Goal: Information Seeking & Learning: Learn about a topic

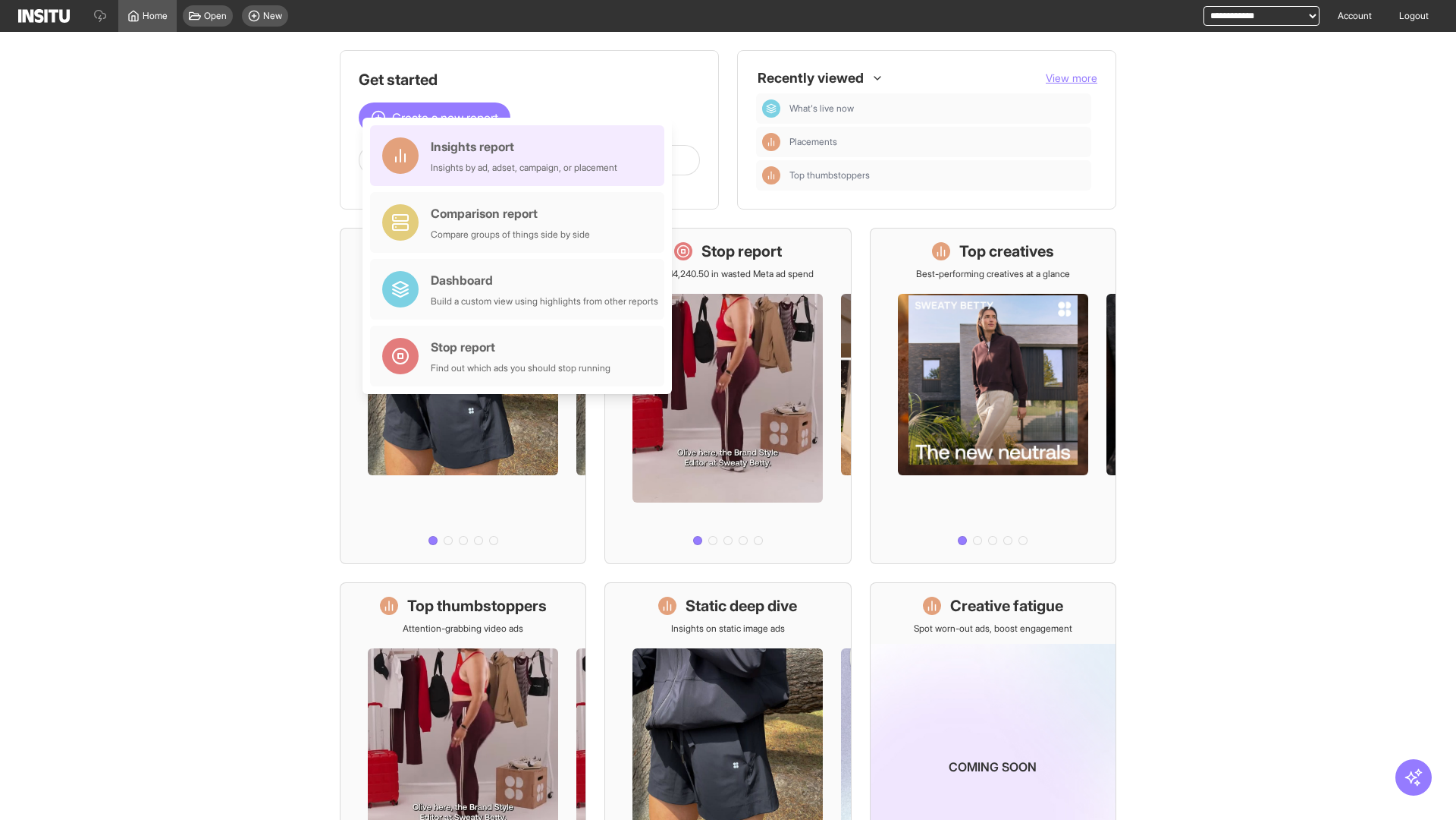
click at [521, 155] on div "Insights report Insights by ad, adset, campaign, or placement" at bounding box center [524, 155] width 186 height 36
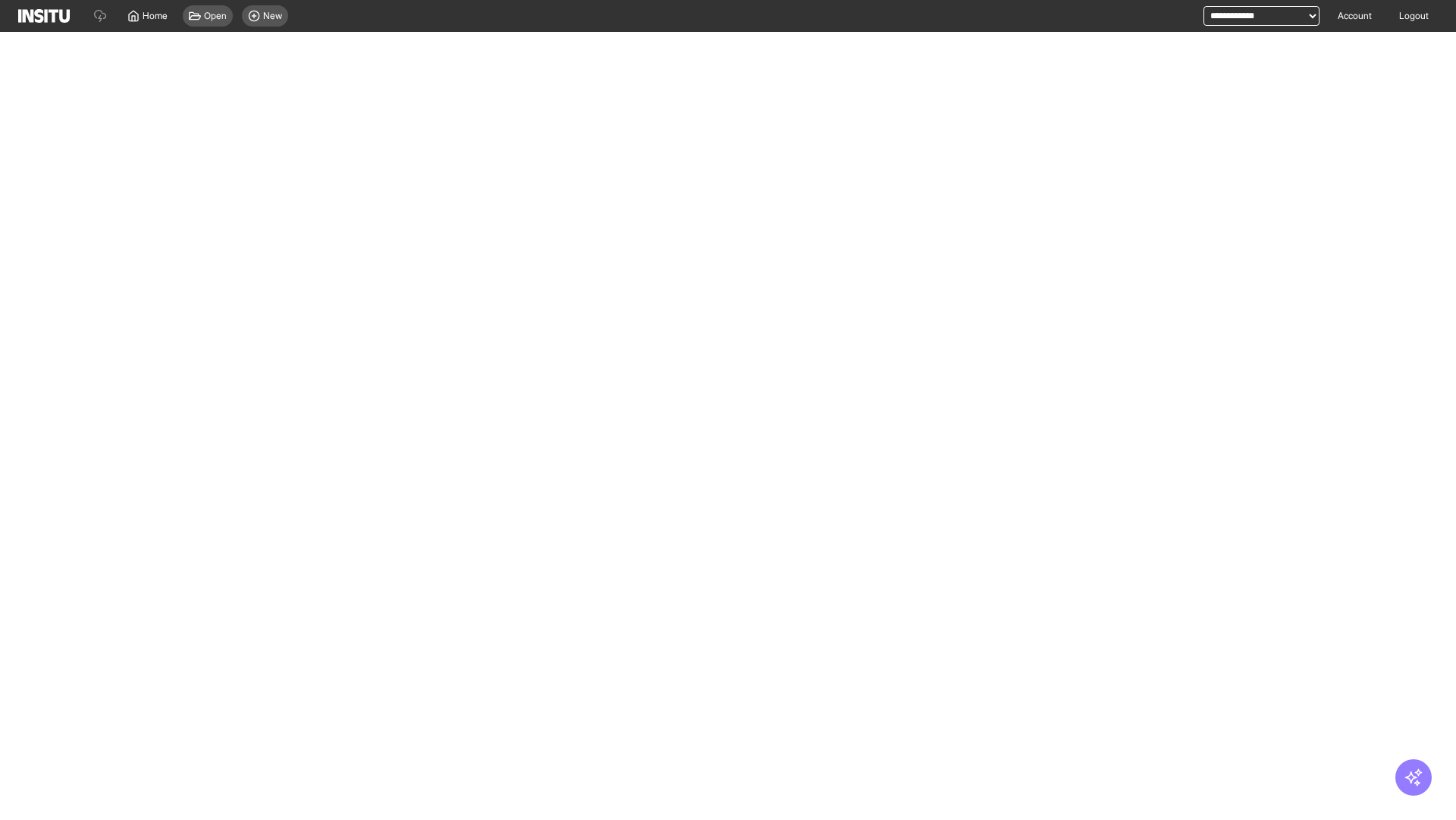
select select "**"
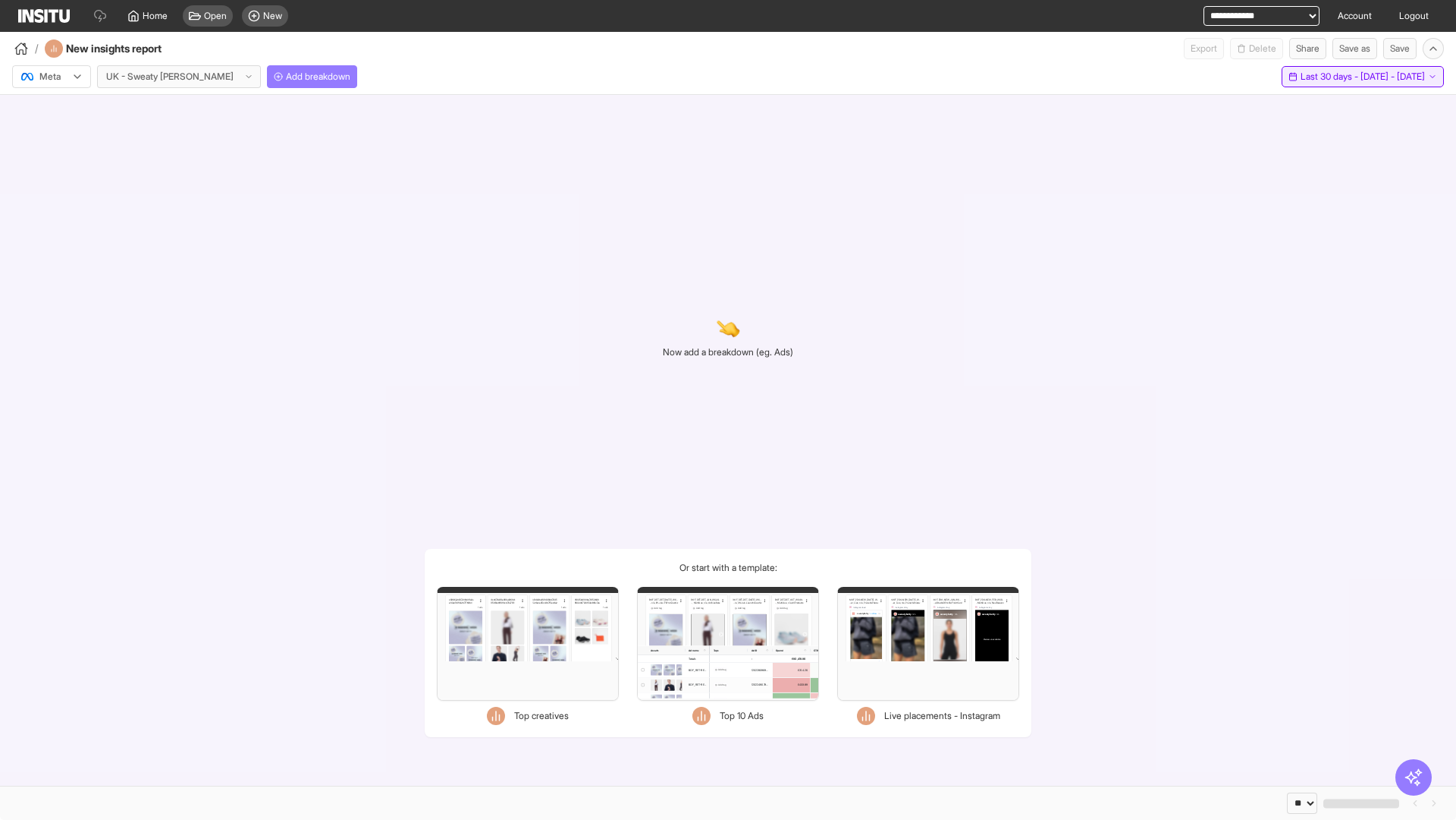
click at [1330, 76] on span "Last 30 days - [DATE] - [DATE]" at bounding box center [1362, 76] width 124 height 12
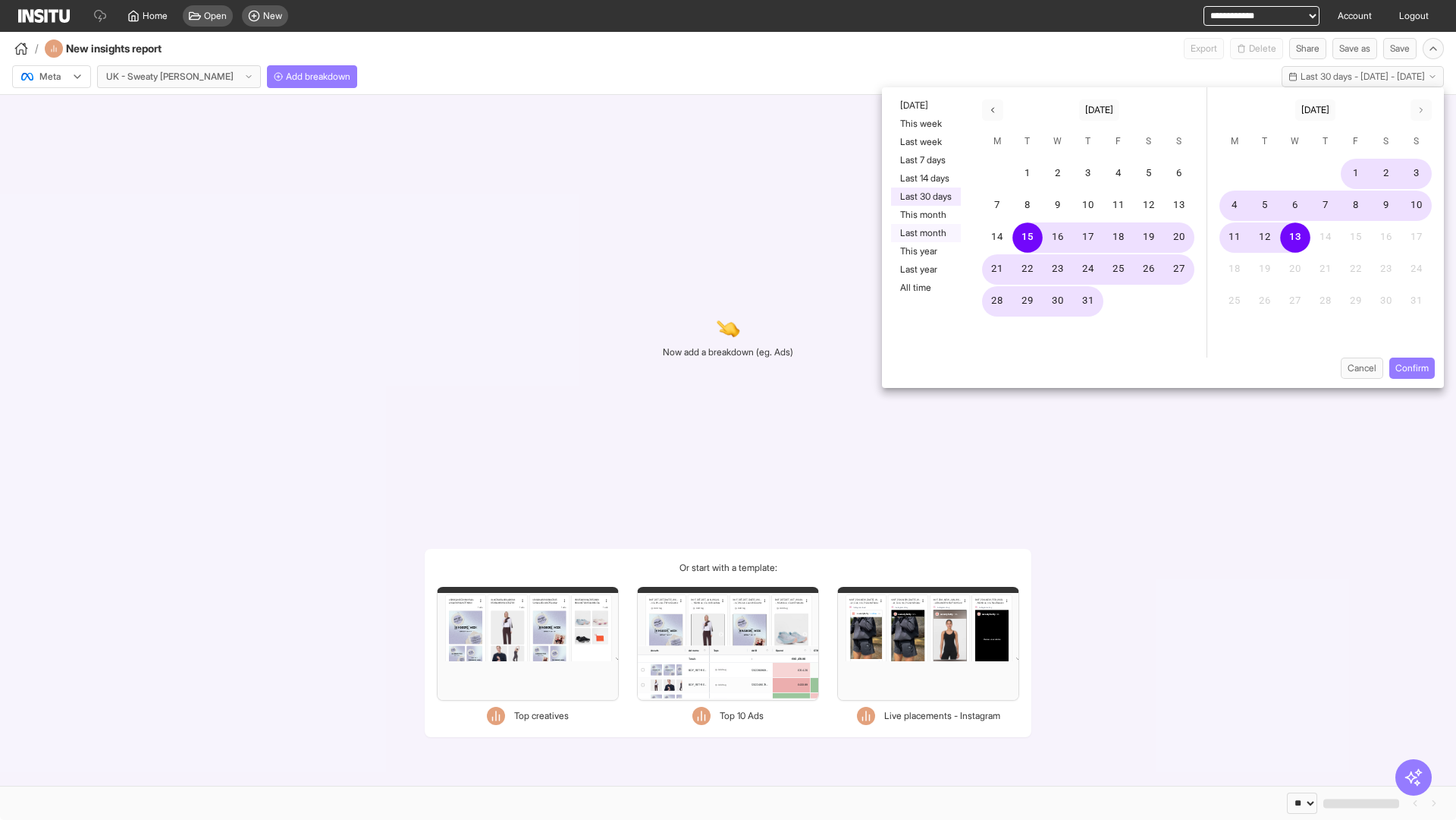
click at [925, 233] on button "Last month" at bounding box center [926, 233] width 70 height 18
